Goal: Navigation & Orientation: Find specific page/section

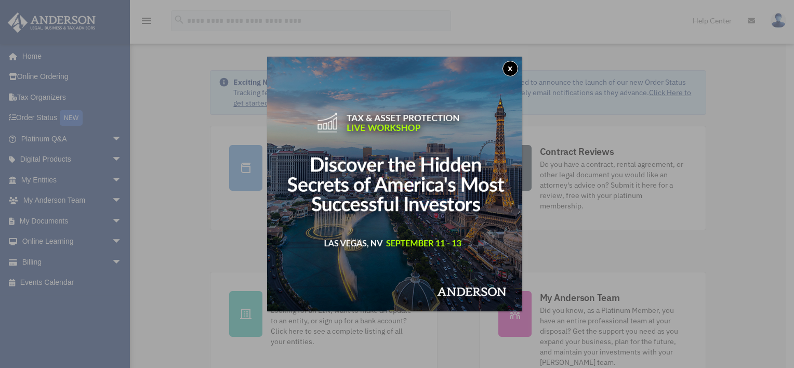
click at [512, 64] on button "x" at bounding box center [510, 69] width 16 height 16
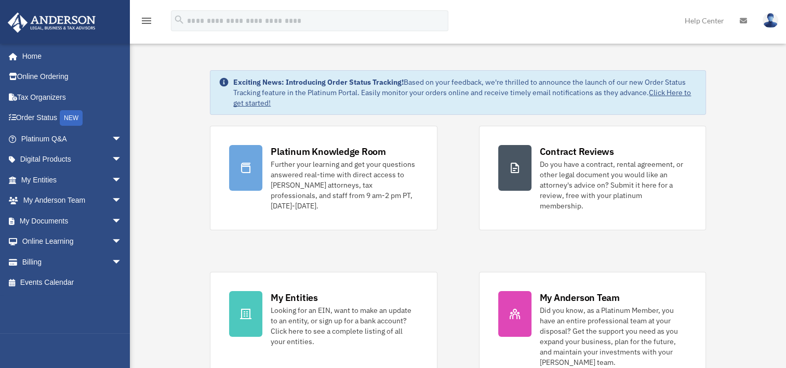
click at [766, 19] on img at bounding box center [771, 20] width 16 height 15
click at [29, 55] on link "Home" at bounding box center [72, 56] width 130 height 21
click at [150, 18] on icon "menu" at bounding box center [146, 21] width 12 height 12
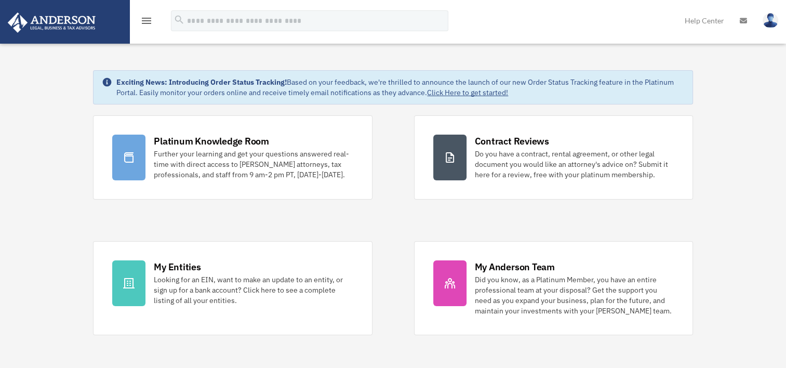
click at [152, 21] on icon "menu" at bounding box center [146, 21] width 12 height 12
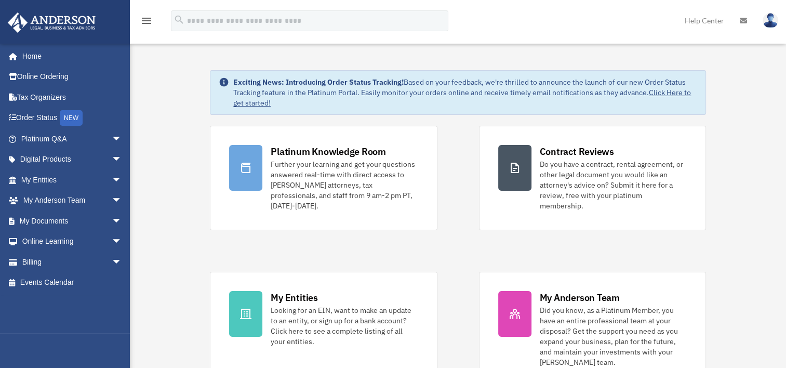
click at [766, 21] on img at bounding box center [771, 20] width 16 height 15
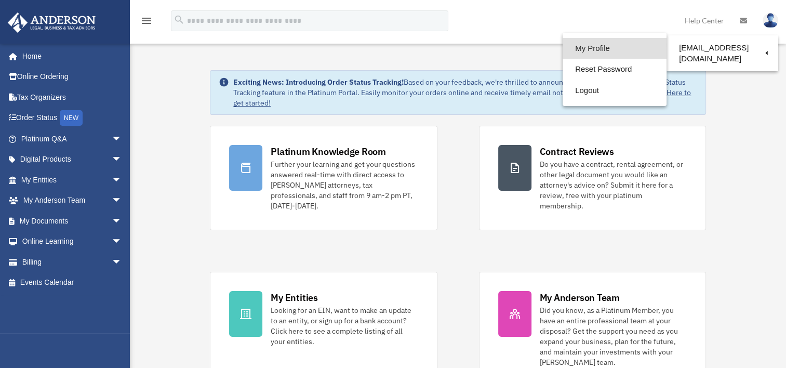
click at [588, 46] on link "My Profile" at bounding box center [615, 48] width 104 height 21
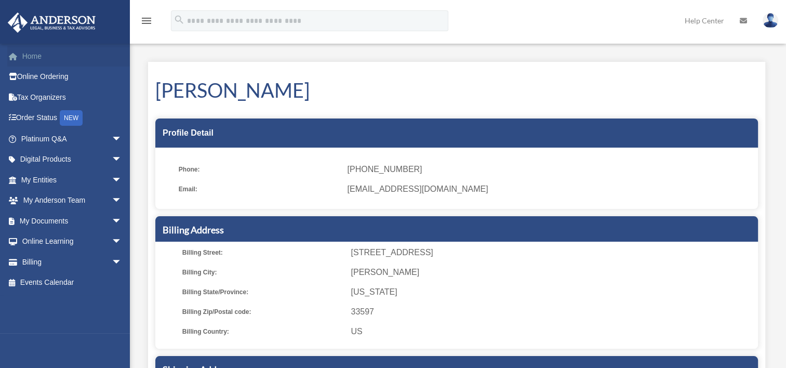
click at [29, 55] on link "Home" at bounding box center [72, 56] width 130 height 21
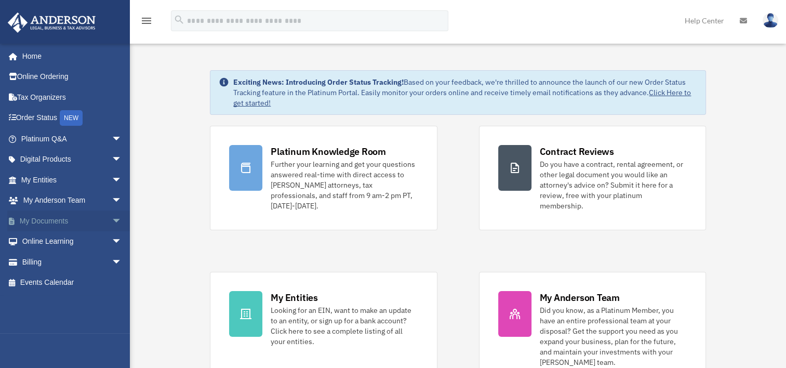
click at [59, 221] on link "My Documents arrow_drop_down" at bounding box center [72, 220] width 130 height 21
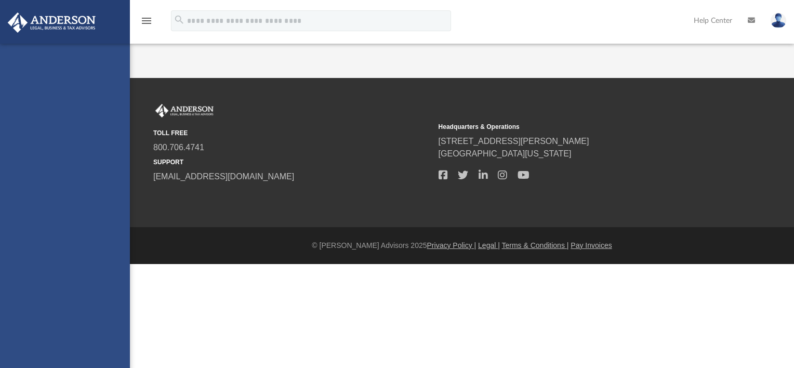
click at [110, 218] on div "[EMAIL_ADDRESS][DOMAIN_NAME] Sign Out [EMAIL_ADDRESS][DOMAIN_NAME] Home Online …" at bounding box center [65, 228] width 130 height 368
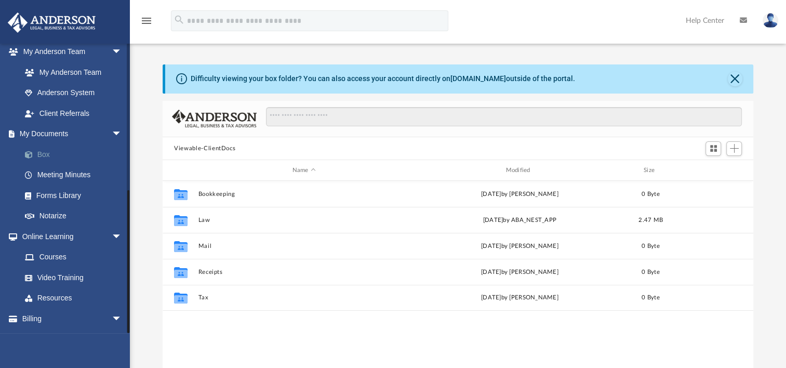
scroll to position [290, 0]
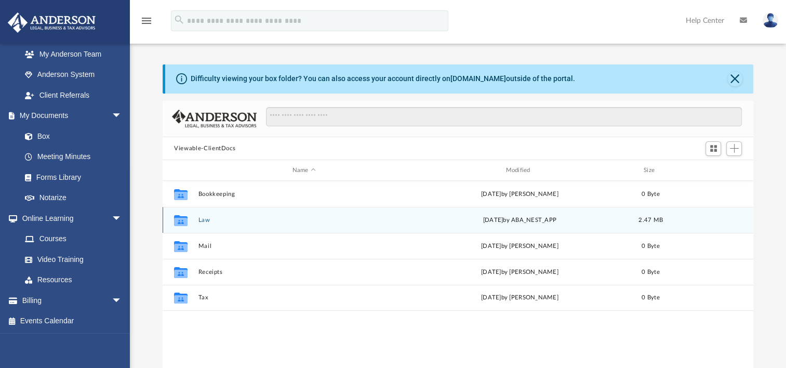
click at [210, 213] on div "Collaborated Folder Law Tue Aug 12 2025 by ABA_NEST_APP 2.47 MB" at bounding box center [458, 220] width 591 height 26
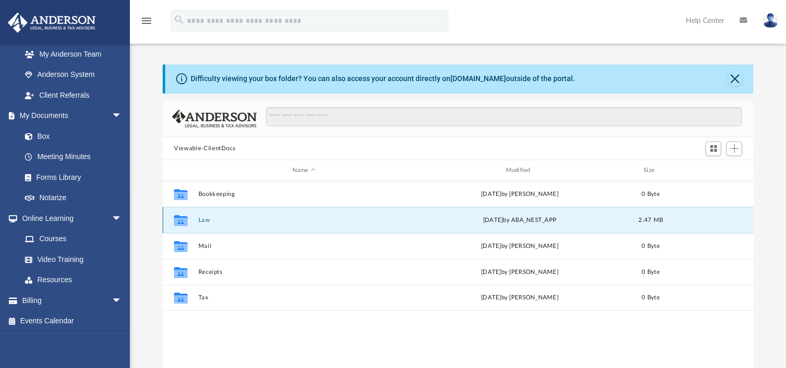
click at [203, 219] on button "Law" at bounding box center [303, 220] width 211 height 7
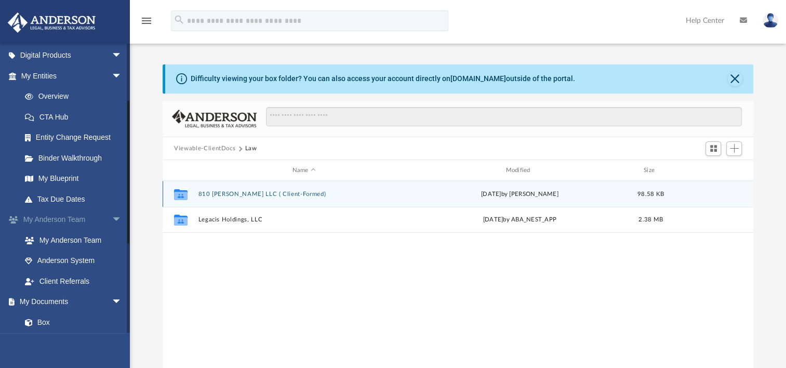
scroll to position [82, 0]
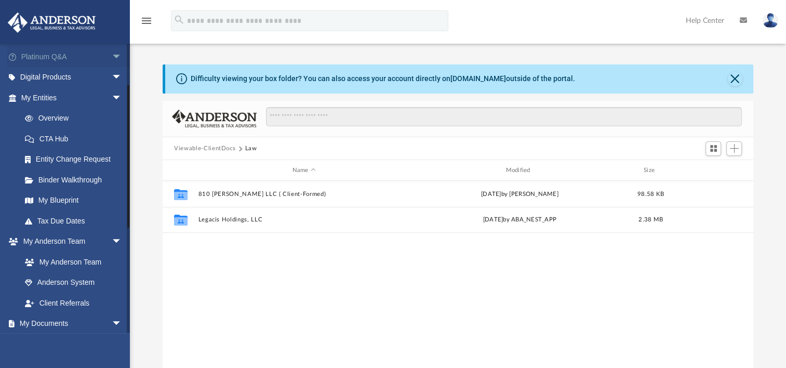
click at [52, 55] on link "Platinum Q&A arrow_drop_down" at bounding box center [72, 56] width 130 height 21
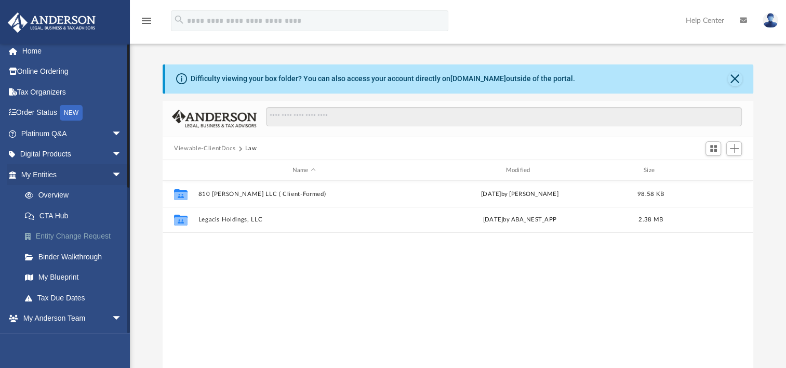
scroll to position [0, 0]
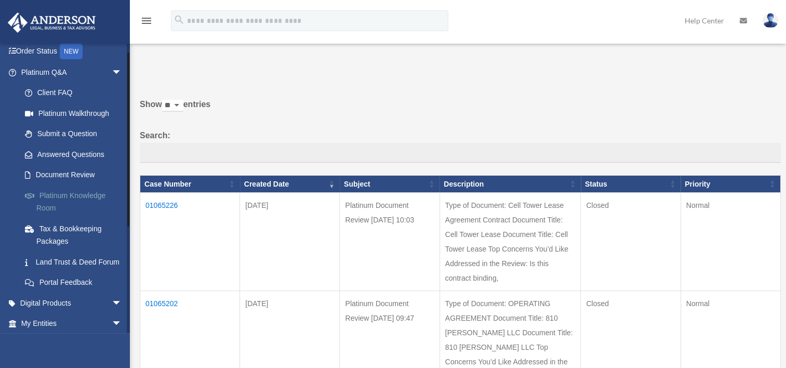
scroll to position [78, 0]
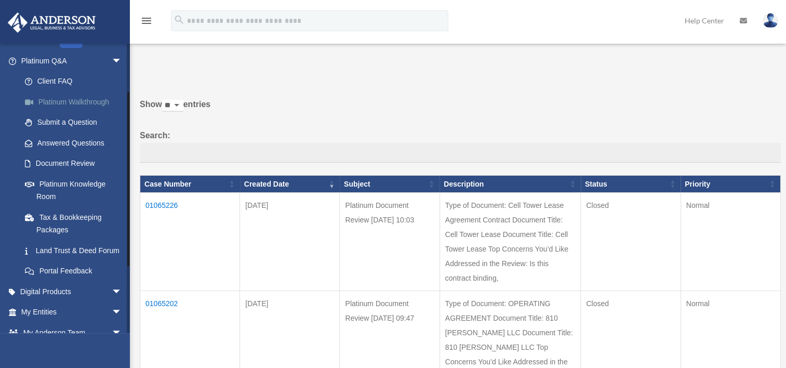
click at [75, 101] on link "Platinum Walkthrough" at bounding box center [76, 101] width 123 height 21
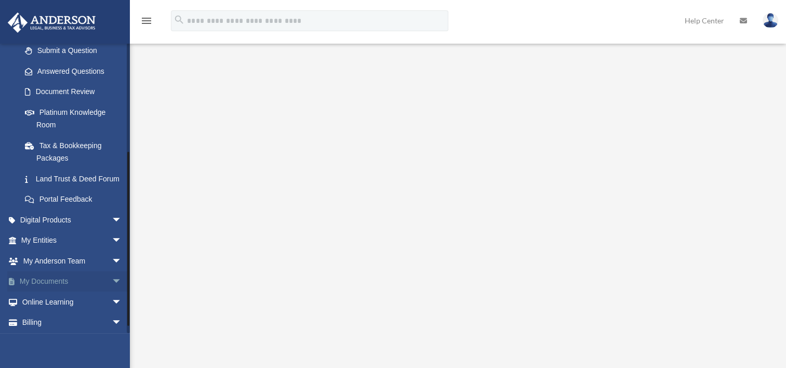
scroll to position [184, 0]
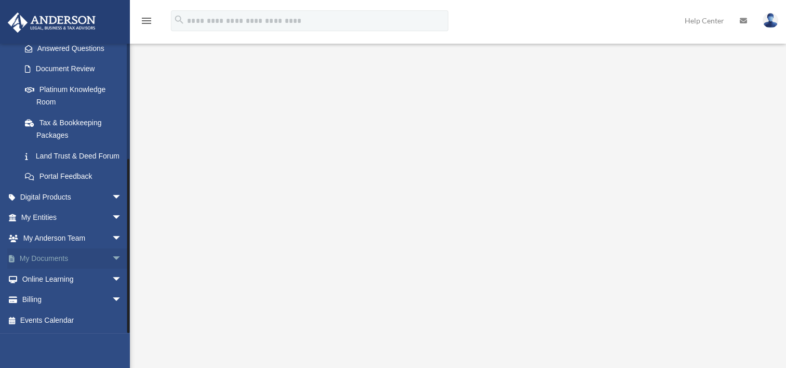
click at [67, 257] on link "My Documents arrow_drop_down" at bounding box center [72, 258] width 130 height 21
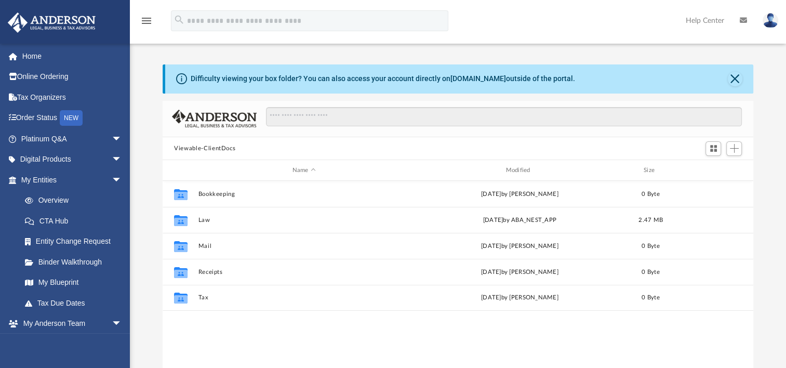
scroll to position [228, 582]
click at [112, 137] on span "arrow_drop_down" at bounding box center [122, 138] width 21 height 21
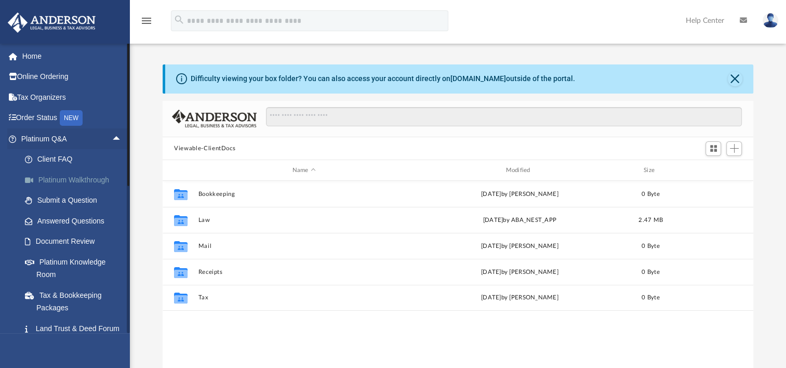
click at [69, 177] on link "Platinum Walkthrough" at bounding box center [76, 179] width 123 height 21
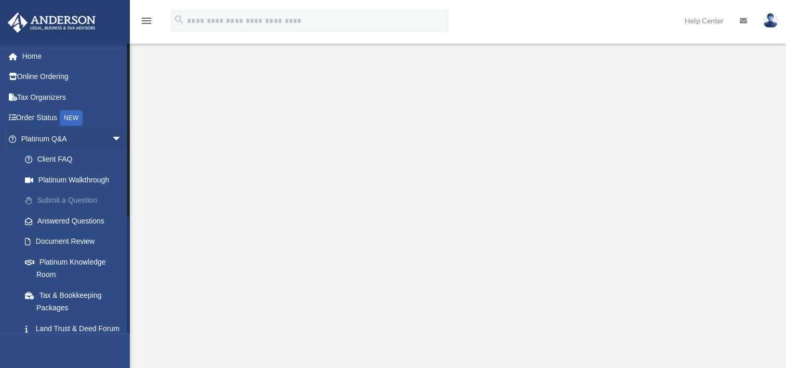
click at [81, 199] on link "Submit a Question" at bounding box center [76, 200] width 123 height 21
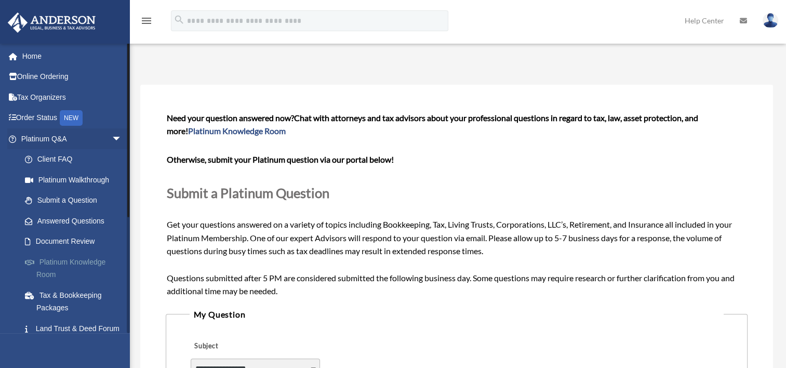
click at [54, 260] on link "Platinum Knowledge Room" at bounding box center [76, 267] width 123 height 33
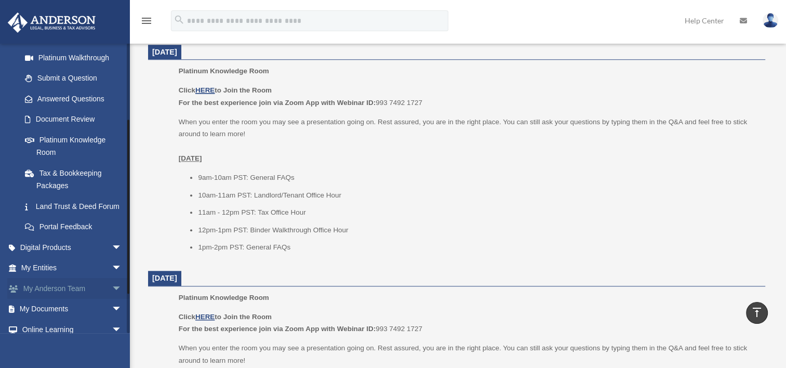
scroll to position [168, 0]
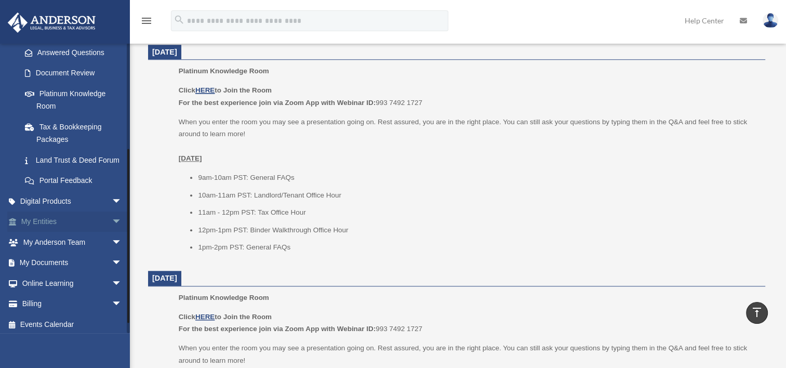
click at [35, 230] on link "My Entities arrow_drop_down" at bounding box center [72, 221] width 130 height 21
click at [112, 232] on span "arrow_drop_down" at bounding box center [122, 221] width 21 height 21
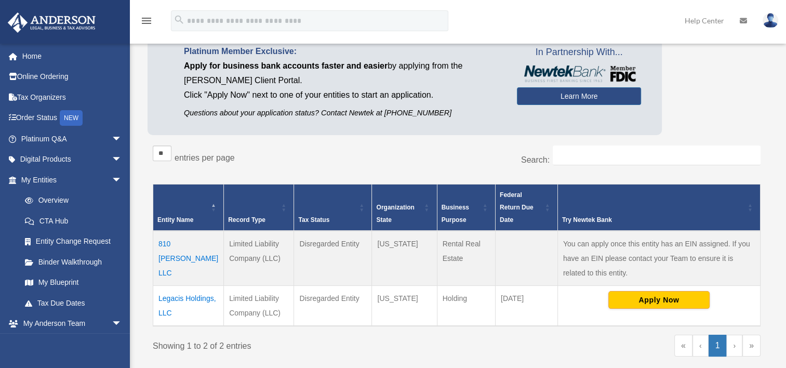
scroll to position [156, 0]
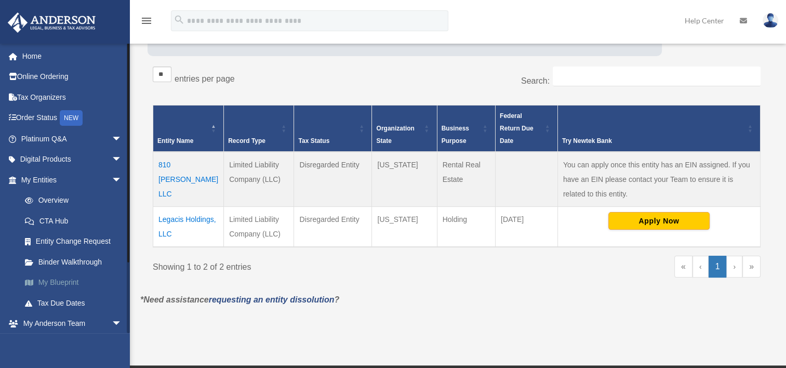
click at [63, 283] on link "My Blueprint" at bounding box center [76, 282] width 123 height 21
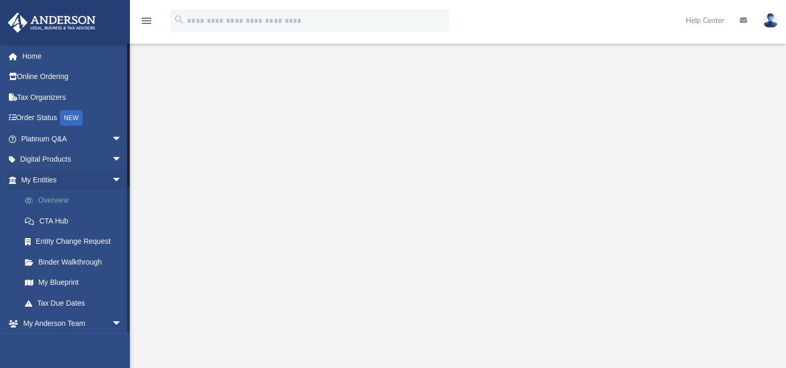
click at [56, 198] on link "Overview" at bounding box center [76, 200] width 123 height 21
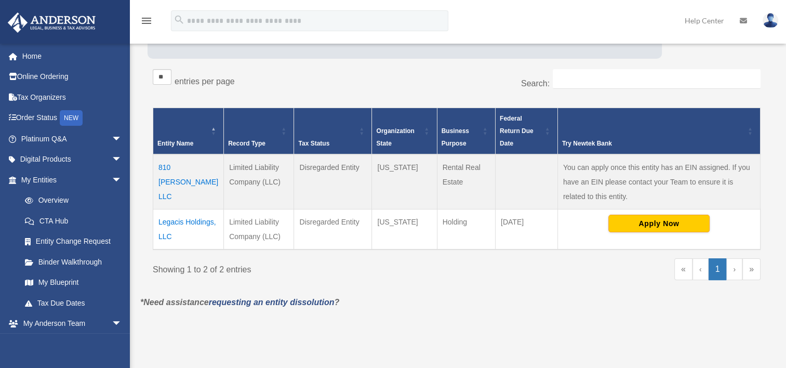
scroll to position [156, 0]
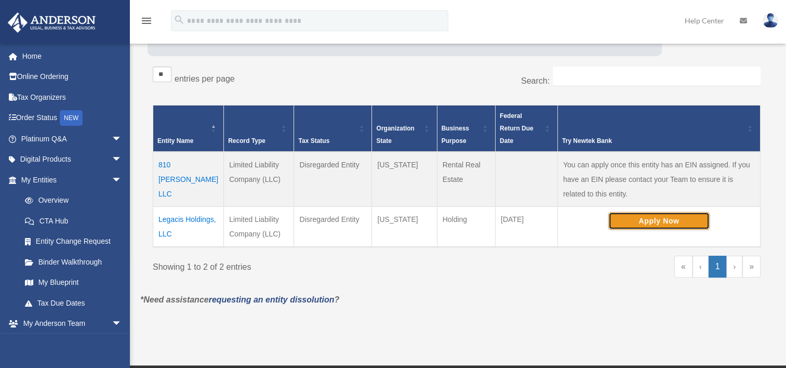
click at [647, 218] on button "Apply Now" at bounding box center [658, 221] width 101 height 18
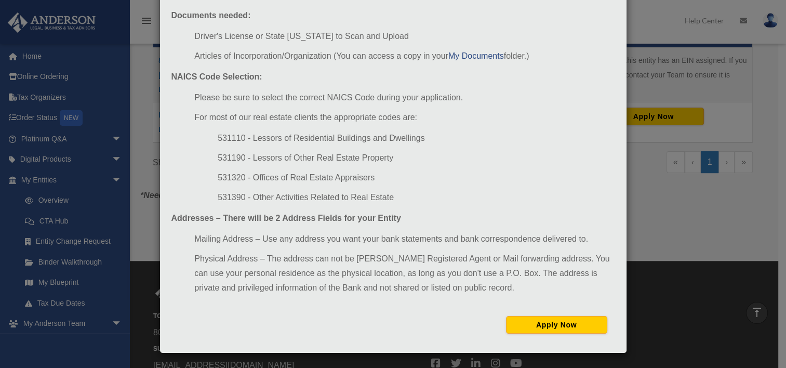
scroll to position [0, 0]
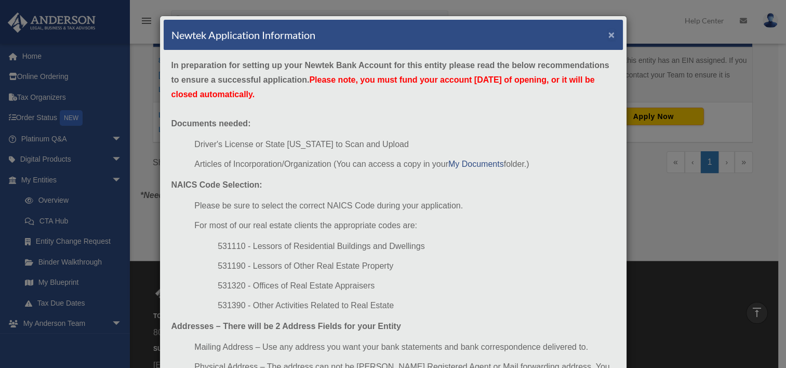
click at [608, 32] on button "×" at bounding box center [611, 34] width 7 height 11
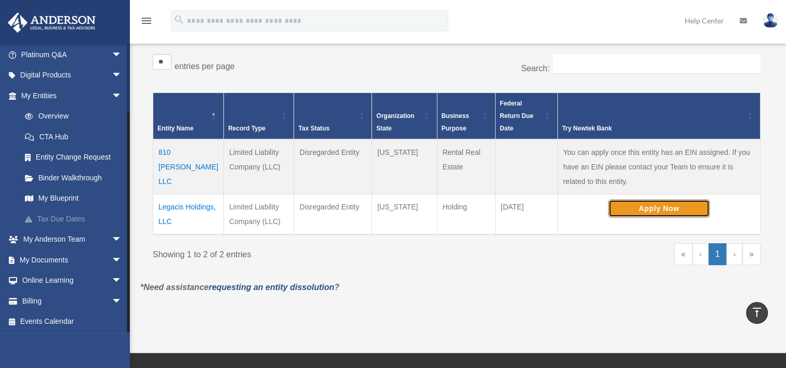
scroll to position [85, 0]
click at [68, 196] on link "My Blueprint" at bounding box center [76, 198] width 123 height 21
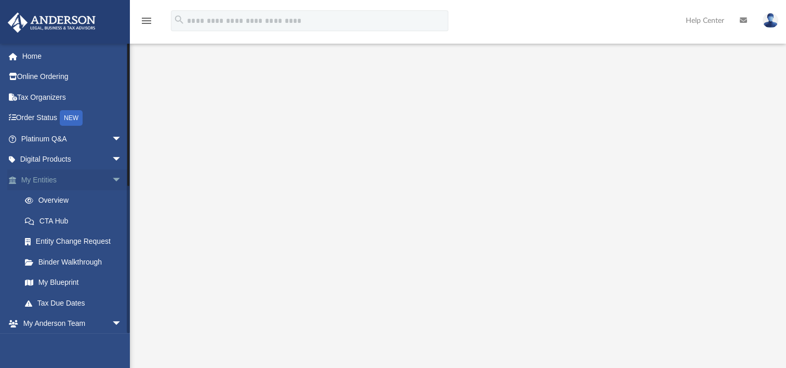
click at [52, 179] on link "My Entities arrow_drop_down" at bounding box center [72, 179] width 130 height 21
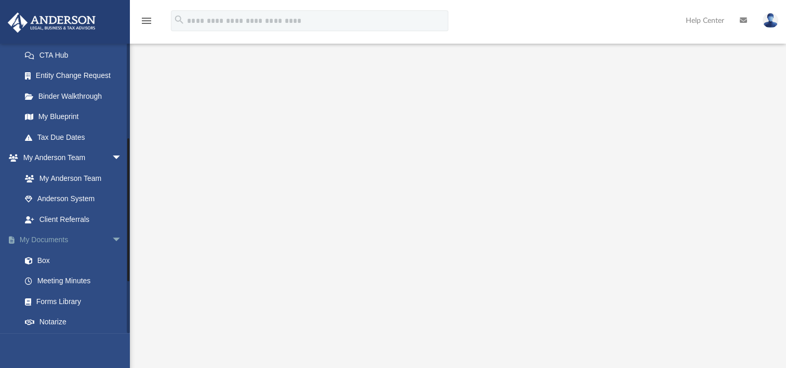
scroll to position [209, 0]
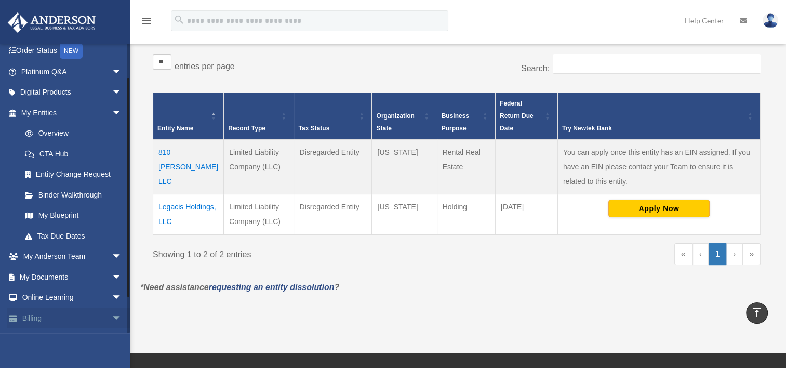
scroll to position [85, 0]
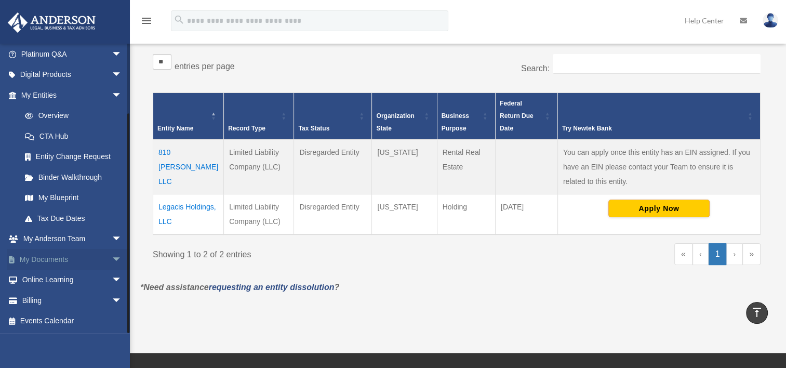
click at [64, 255] on link "My Documents arrow_drop_down" at bounding box center [72, 259] width 130 height 21
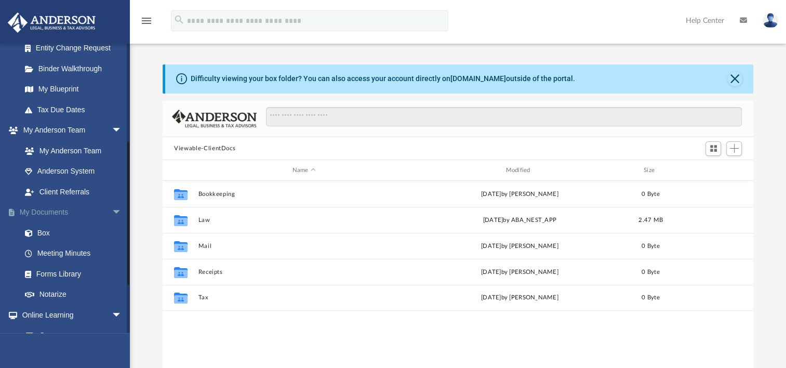
scroll to position [195, 0]
click at [42, 229] on link "Box" at bounding box center [76, 231] width 123 height 21
click at [42, 207] on link "My Documents arrow_drop_down" at bounding box center [72, 211] width 130 height 21
click at [46, 231] on link "Box" at bounding box center [76, 231] width 123 height 21
click at [41, 228] on link "Box" at bounding box center [76, 231] width 123 height 21
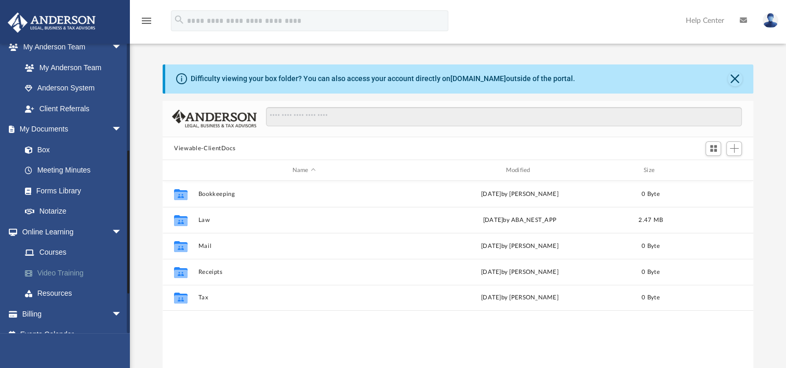
scroll to position [290, 0]
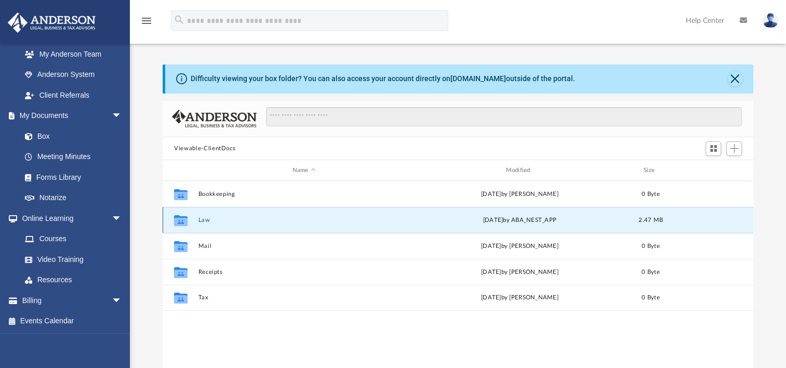
click at [206, 221] on button "Law" at bounding box center [303, 220] width 211 height 7
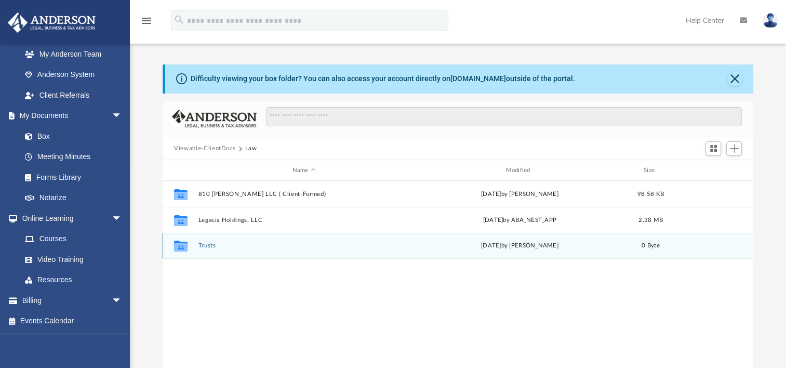
click at [210, 244] on button "Trusts" at bounding box center [303, 245] width 211 height 7
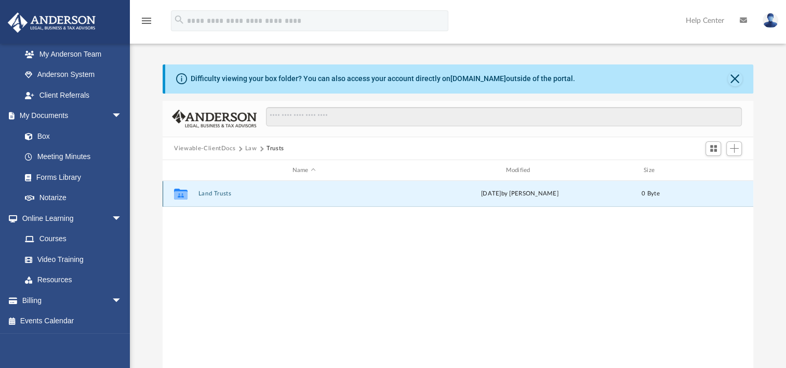
click at [219, 192] on button "Land Trusts" at bounding box center [303, 193] width 211 height 7
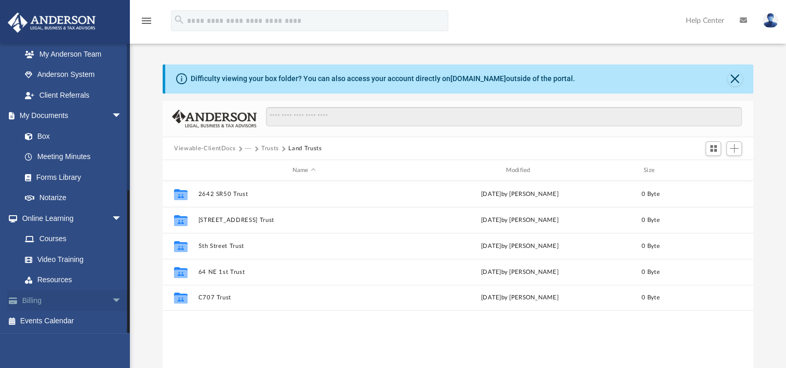
click at [112, 297] on span "arrow_drop_down" at bounding box center [122, 300] width 21 height 21
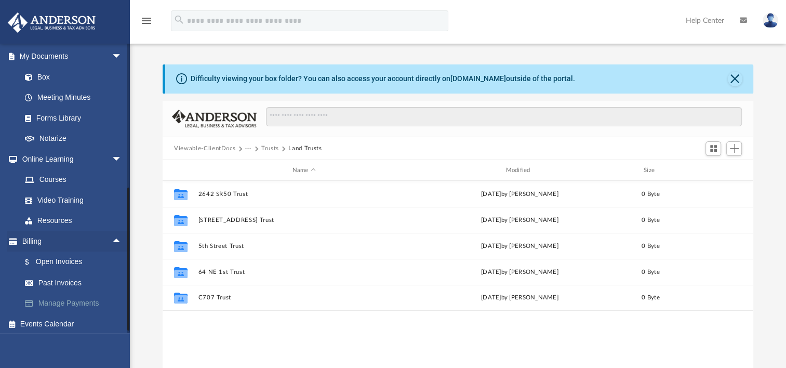
scroll to position [352, 0]
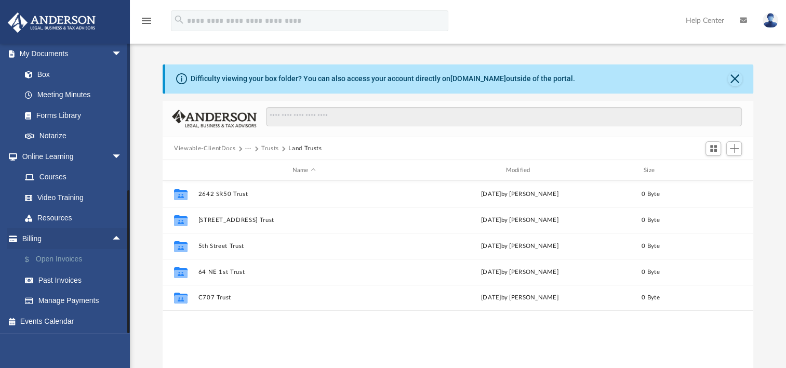
click at [56, 257] on link "$ Open Invoices" at bounding box center [76, 259] width 123 height 21
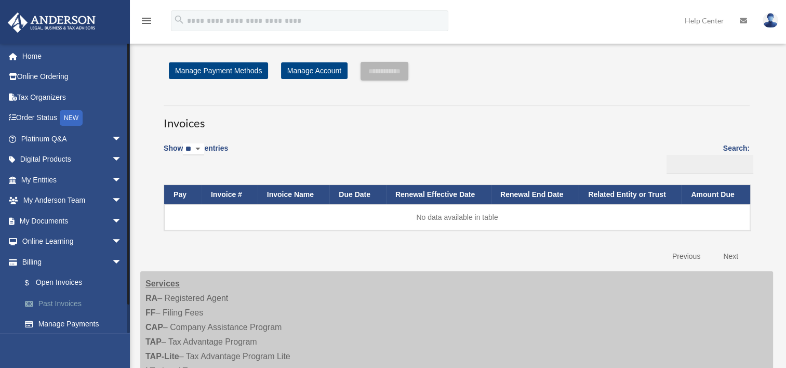
click at [62, 300] on link "Past Invoices" at bounding box center [76, 303] width 123 height 21
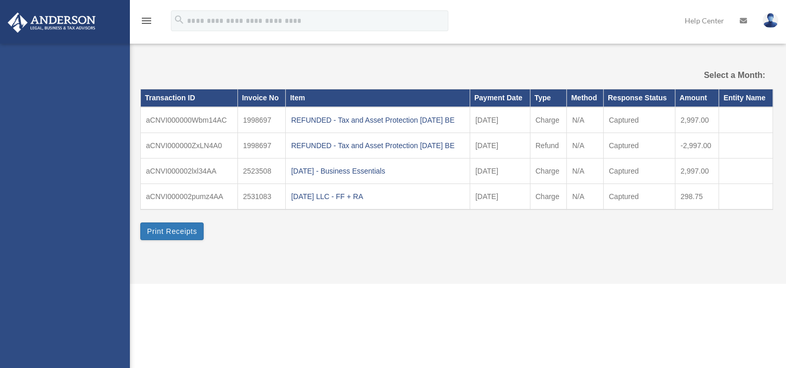
select select
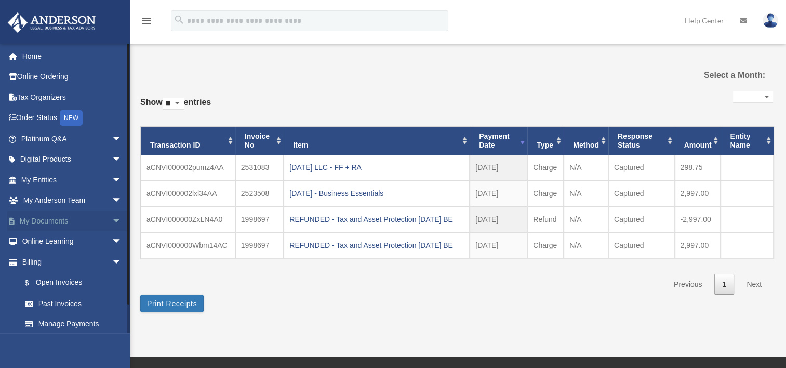
click at [46, 218] on link "My Documents arrow_drop_down" at bounding box center [72, 220] width 130 height 21
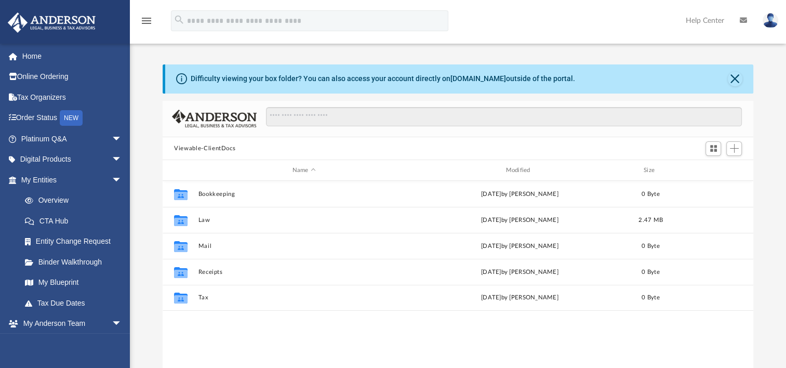
scroll to position [228, 582]
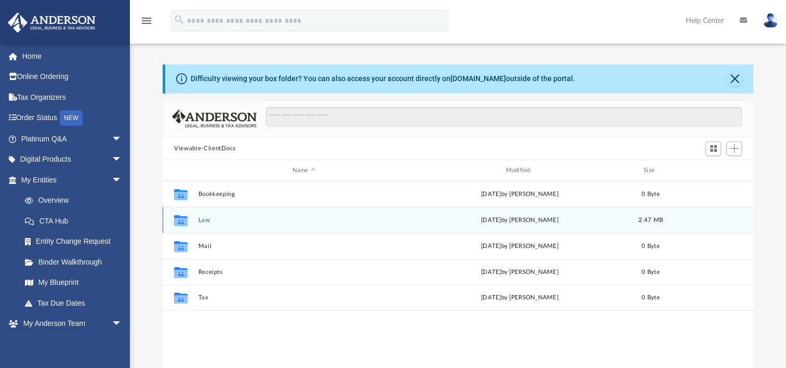
click at [203, 218] on button "Law" at bounding box center [303, 220] width 211 height 7
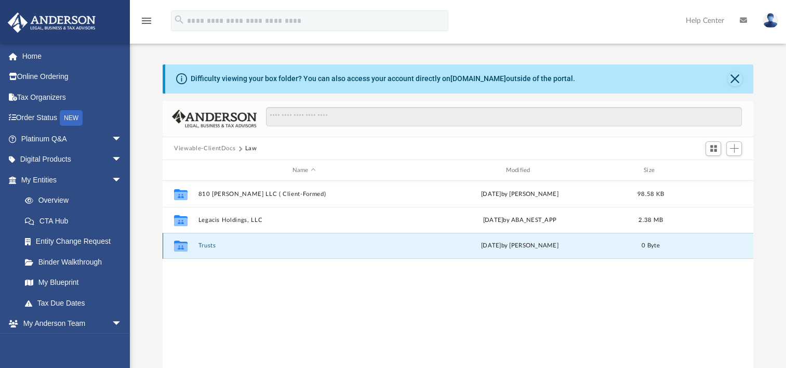
click at [212, 245] on button "Trusts" at bounding box center [303, 245] width 211 height 7
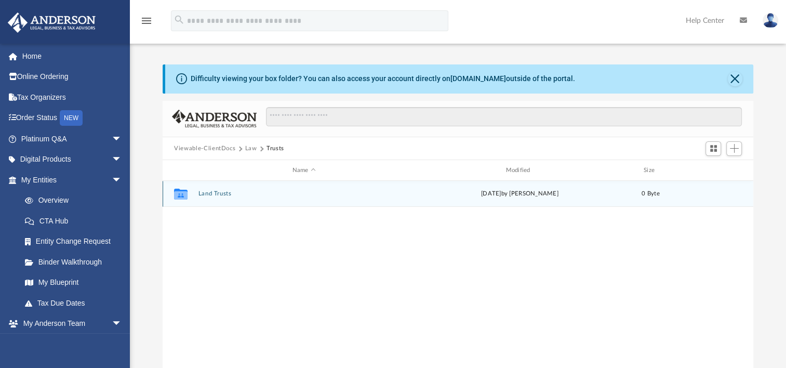
click at [221, 192] on button "Land Trusts" at bounding box center [303, 193] width 211 height 7
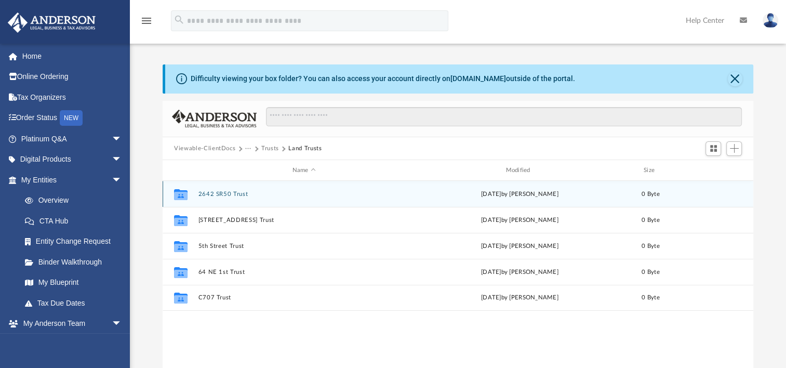
click at [228, 191] on button "2642 SR50 Trust" at bounding box center [303, 194] width 211 height 7
